Goal: Information Seeking & Learning: Get advice/opinions

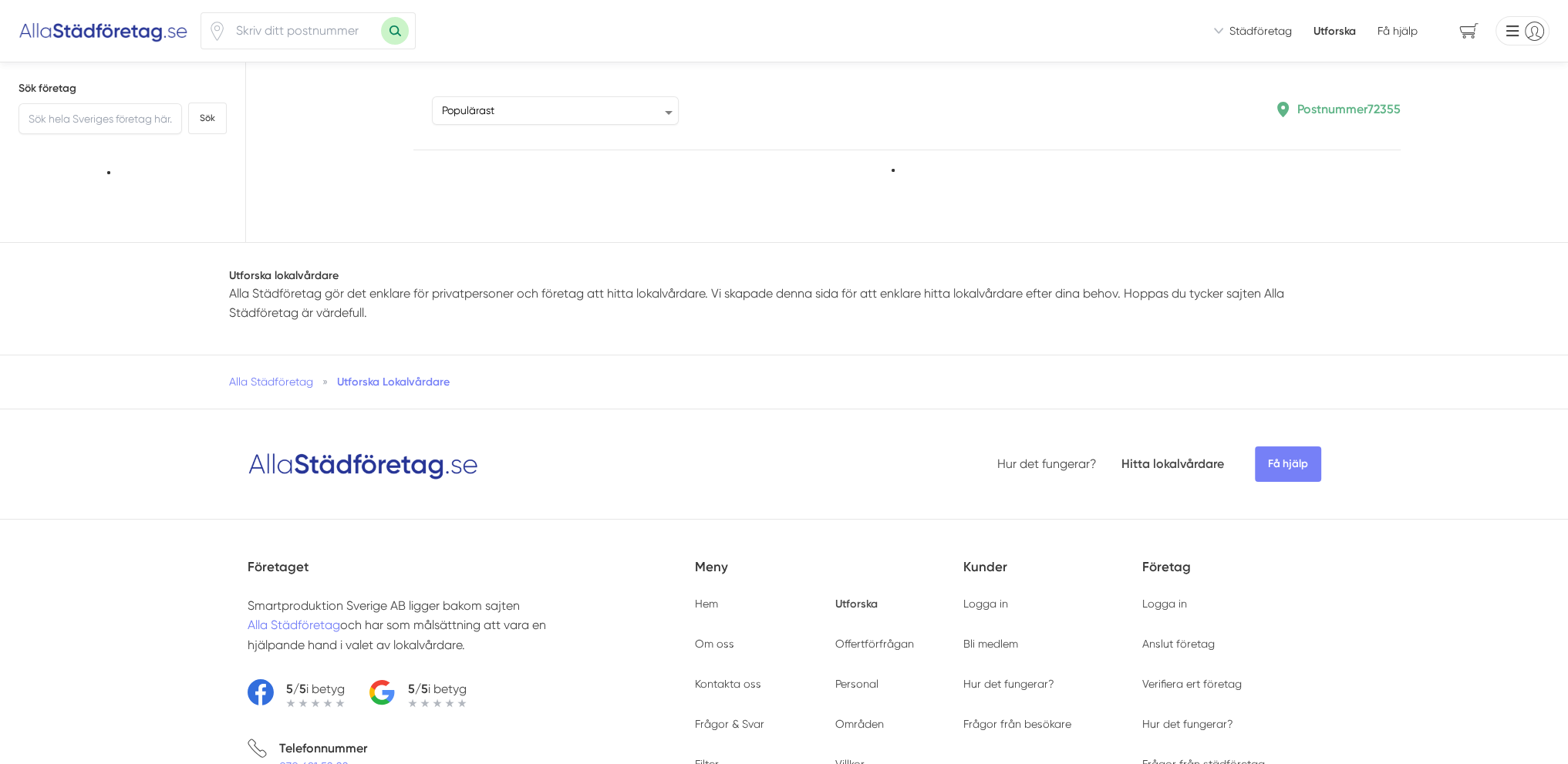
type input "72355"
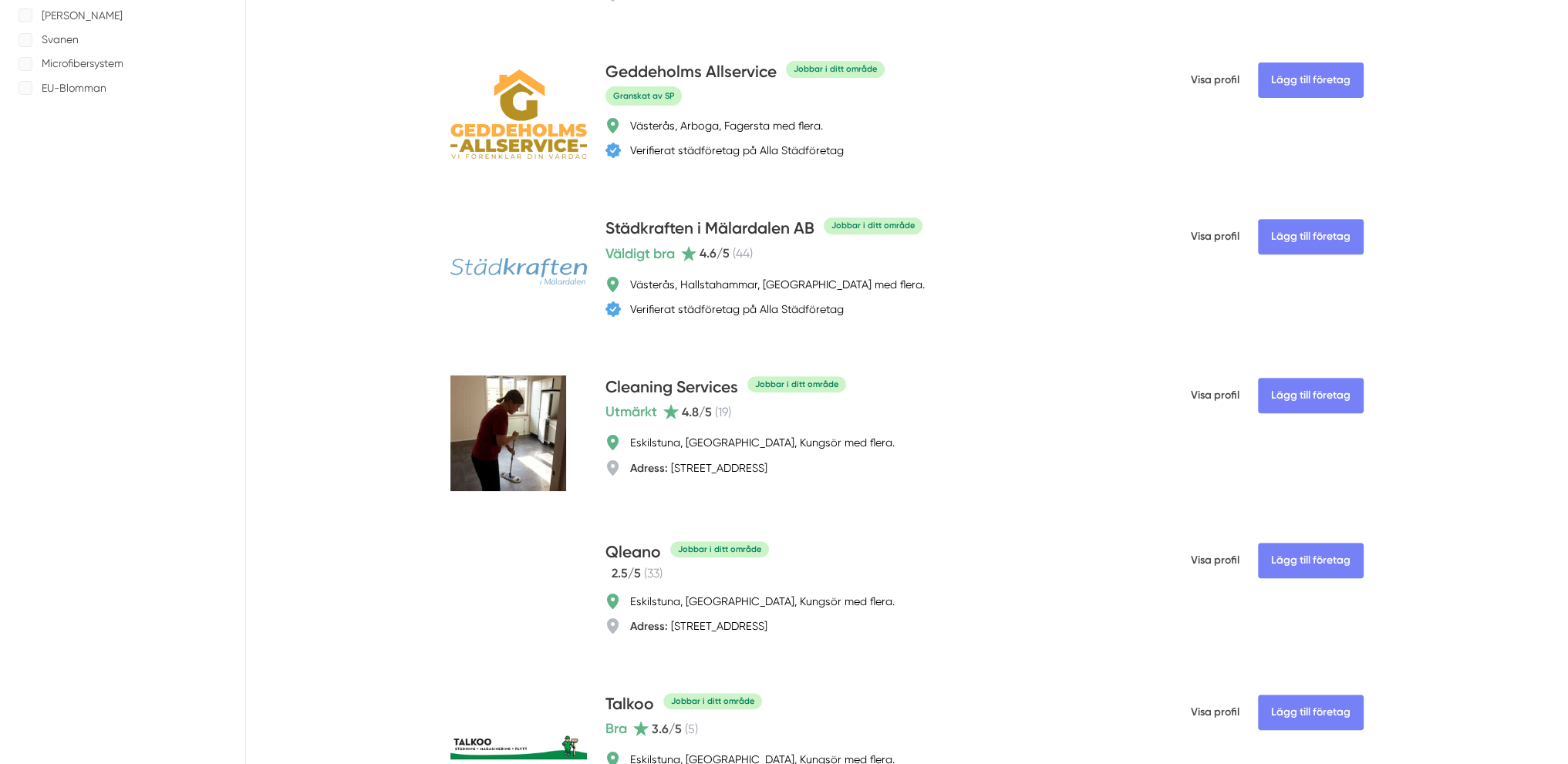
scroll to position [849, 0]
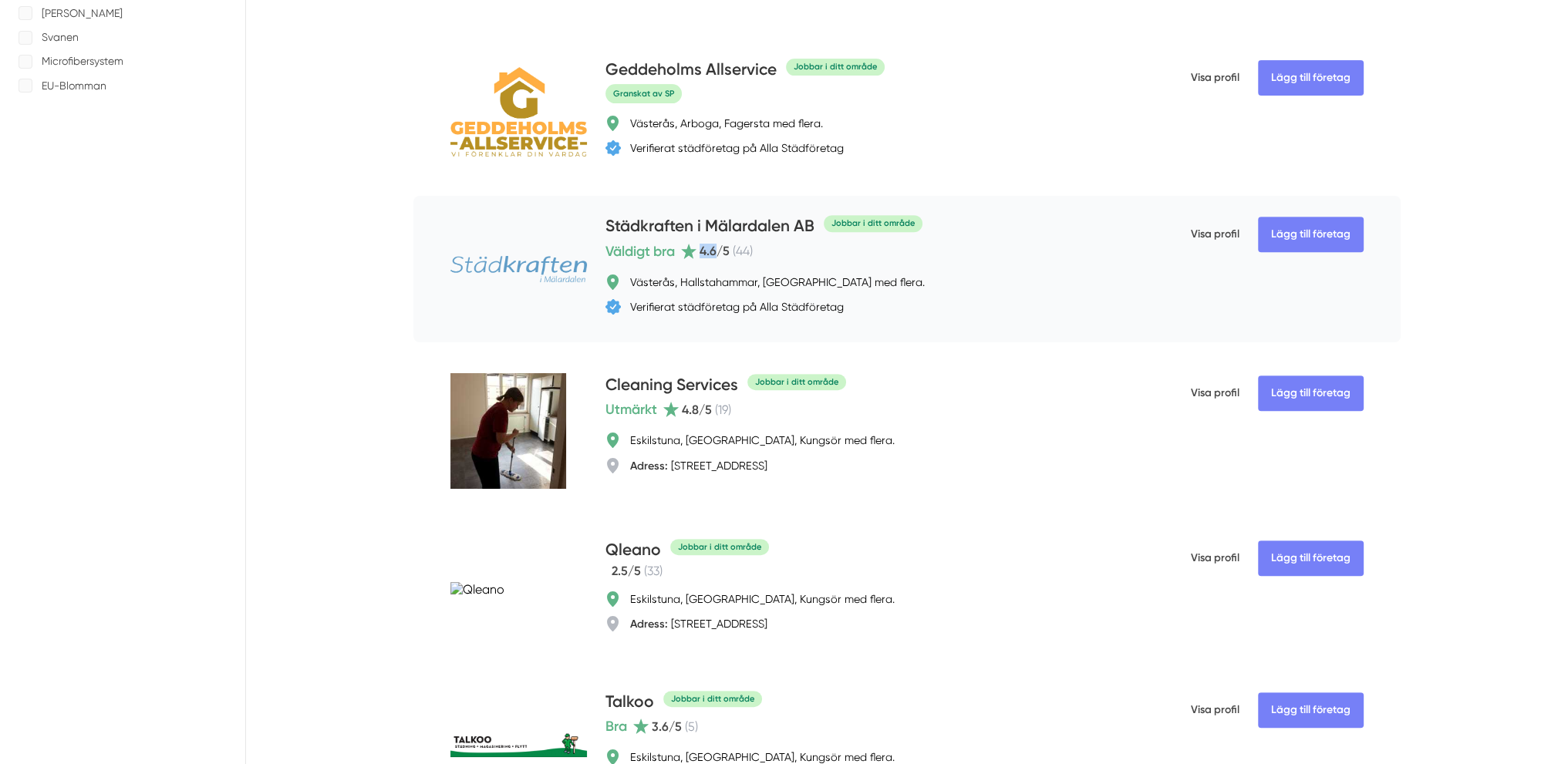
drag, startPoint x: 719, startPoint y: 287, endPoint x: 695, endPoint y: 285, distance: 24.1
click at [695, 262] on div "Väldigt bra 4.6 /5 ( 44 )" at bounding box center [679, 252] width 147 height 22
click at [695, 258] on icon at bounding box center [688, 251] width 15 height 15
click at [649, 262] on span "Väldigt bra" at bounding box center [641, 252] width 70 height 22
drag, startPoint x: 678, startPoint y: 291, endPoint x: 713, endPoint y: 290, distance: 35.0
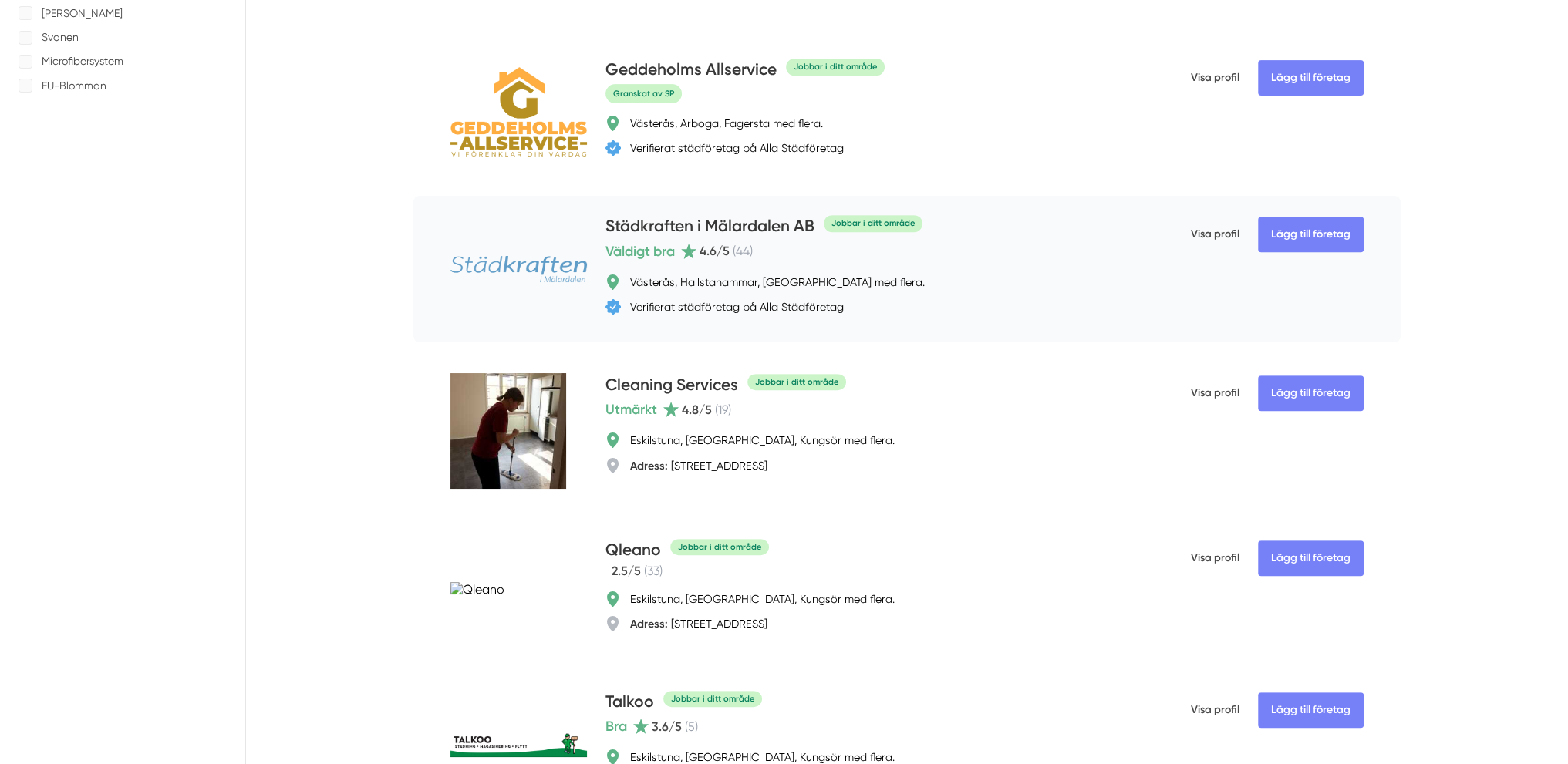
click at [700, 262] on div "Väldigt bra 4.6 /5 ( 44 )" at bounding box center [679, 252] width 147 height 22
click at [767, 262] on div "Väldigt bra 4.6 /5 ( 44 )" at bounding box center [868, 252] width 525 height 22
click at [771, 240] on h4 "Städkraften i Mälardalen AB" at bounding box center [710, 227] width 209 height 26
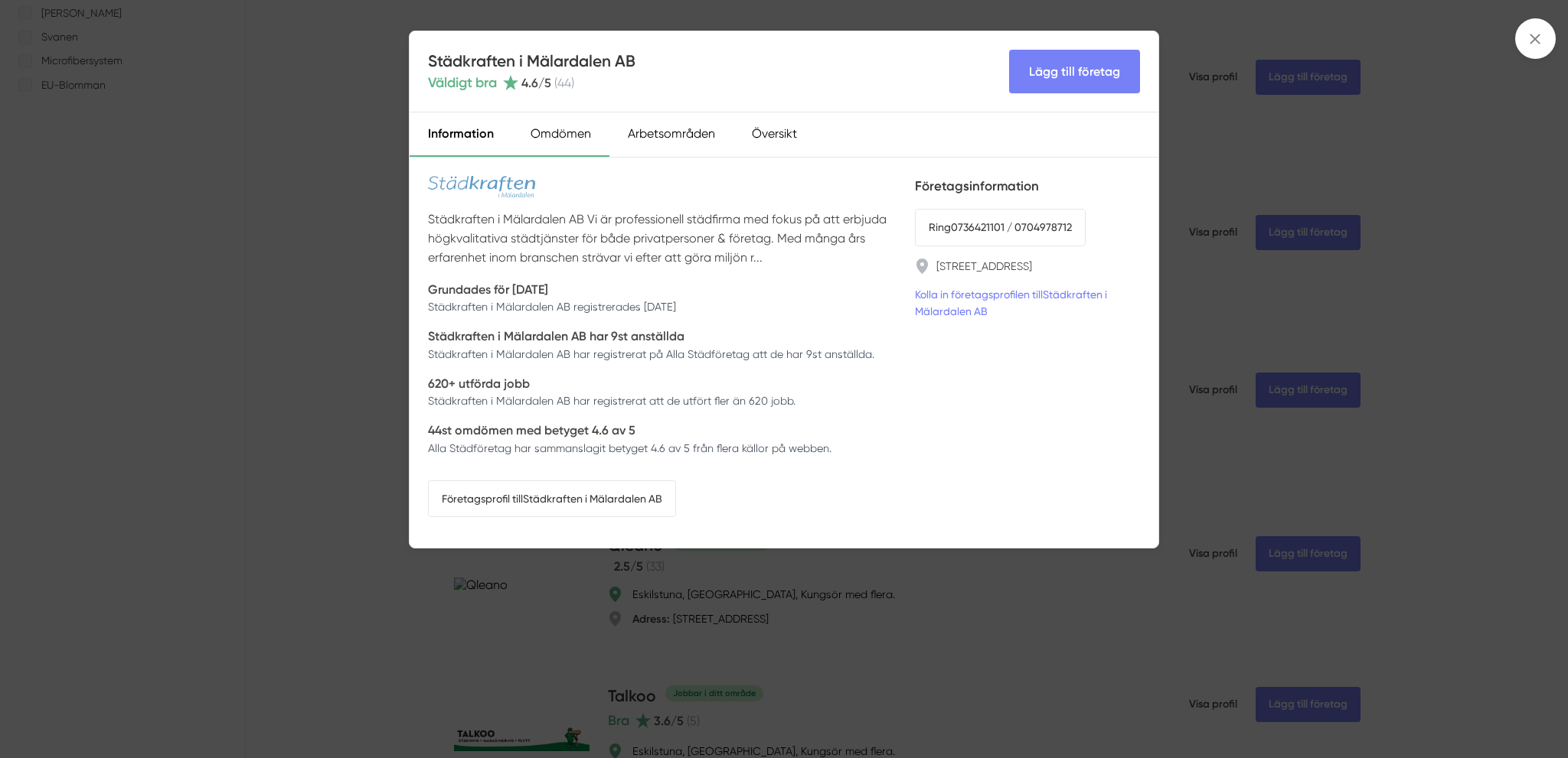
click at [574, 139] on div "Omdömen" at bounding box center [561, 134] width 97 height 44
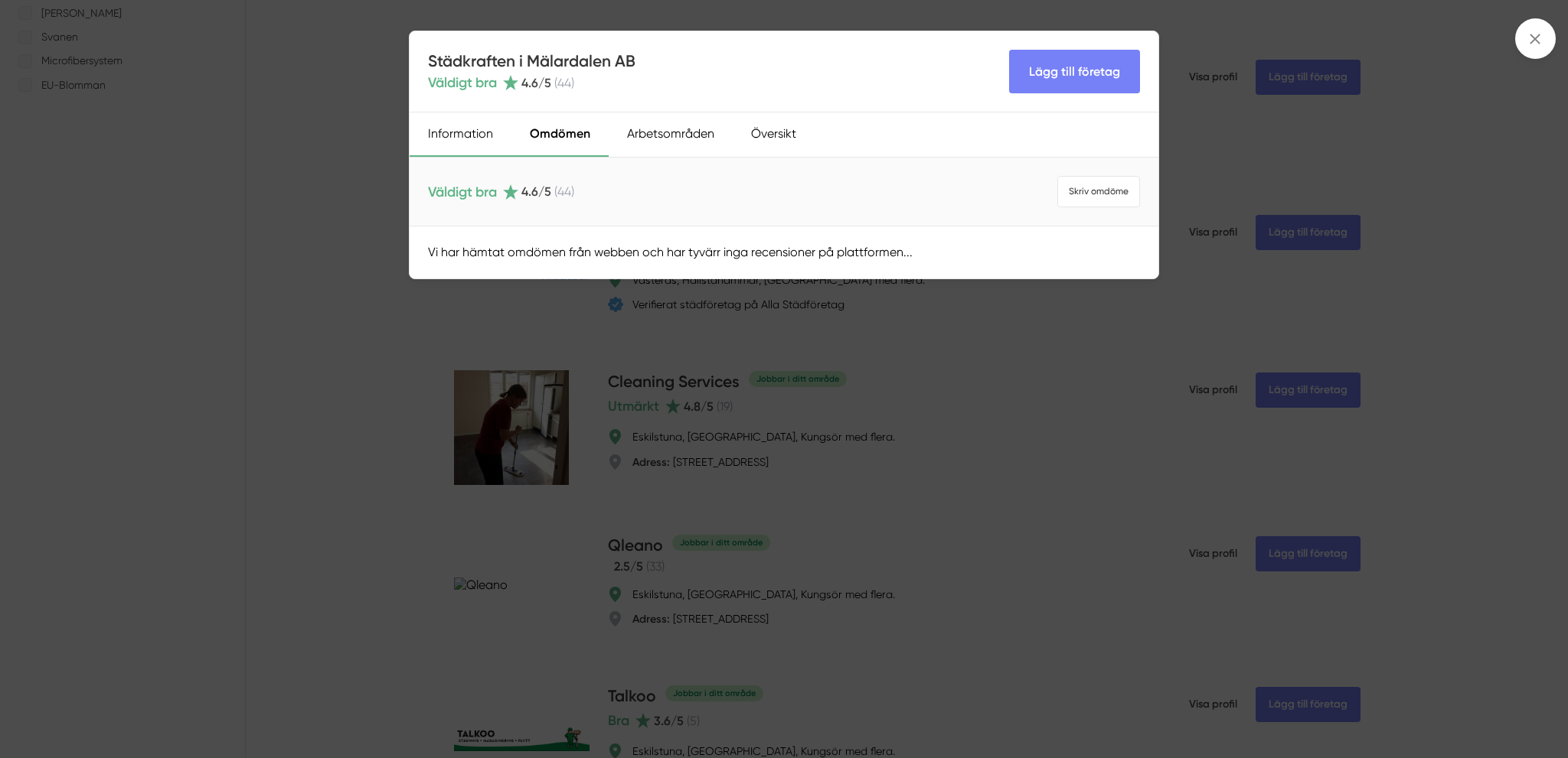
click at [456, 143] on div "Information" at bounding box center [460, 134] width 102 height 44
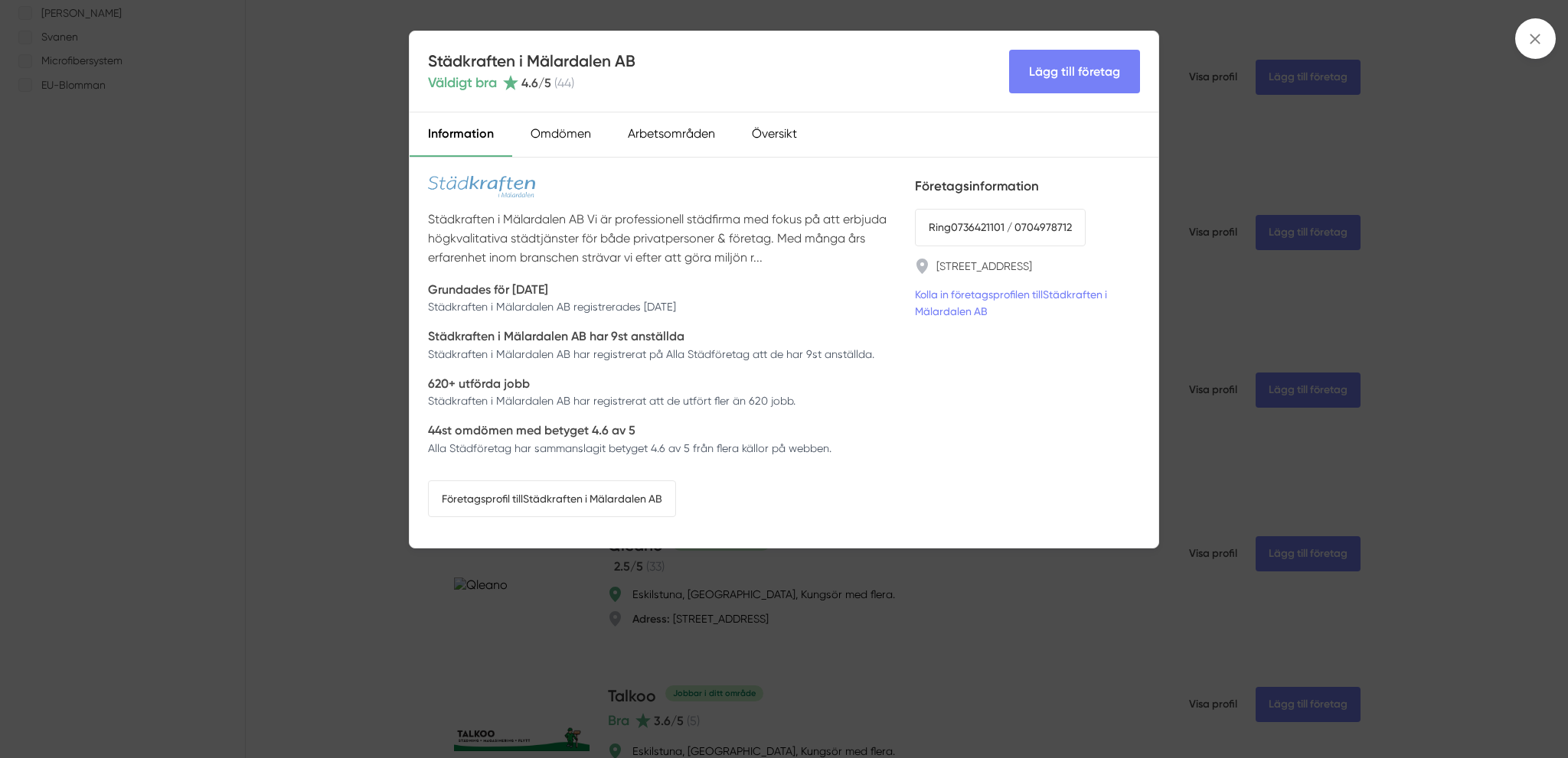
click at [882, 593] on div "Städkraften i Mälardalen AB Väldigt bra 4.6 /5 ( 44 ) Lägg till företag Informa…" at bounding box center [784, 379] width 1568 height 758
